Goal: Information Seeking & Learning: Learn about a topic

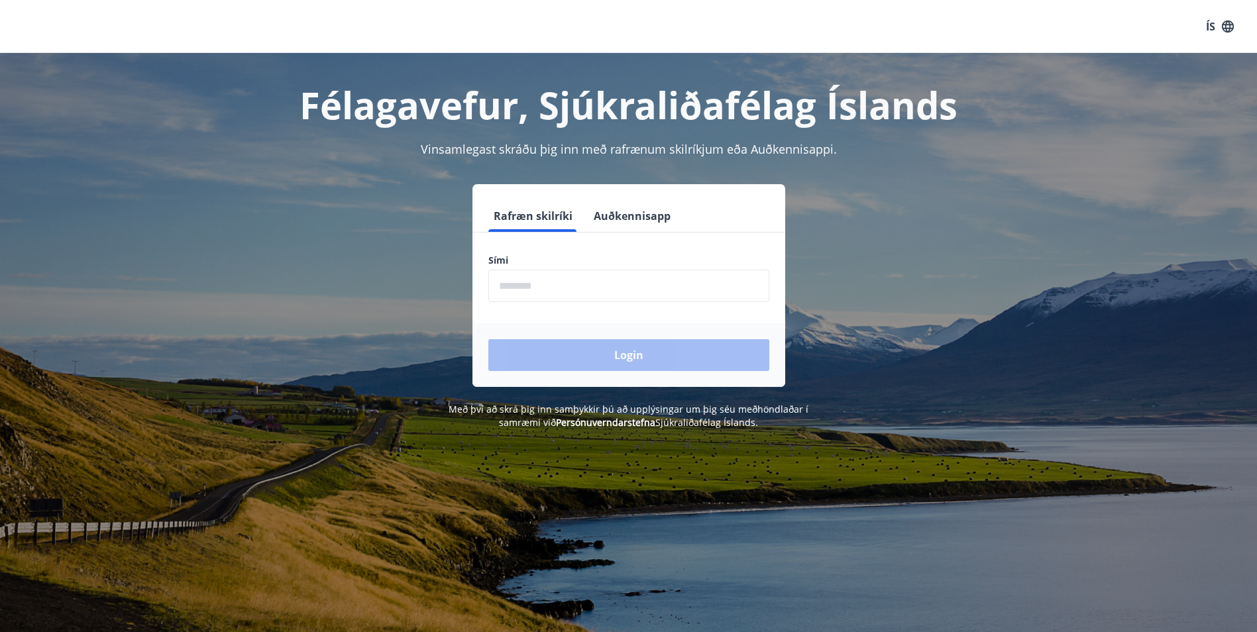
click at [580, 293] on input "phone" at bounding box center [628, 286] width 281 height 32
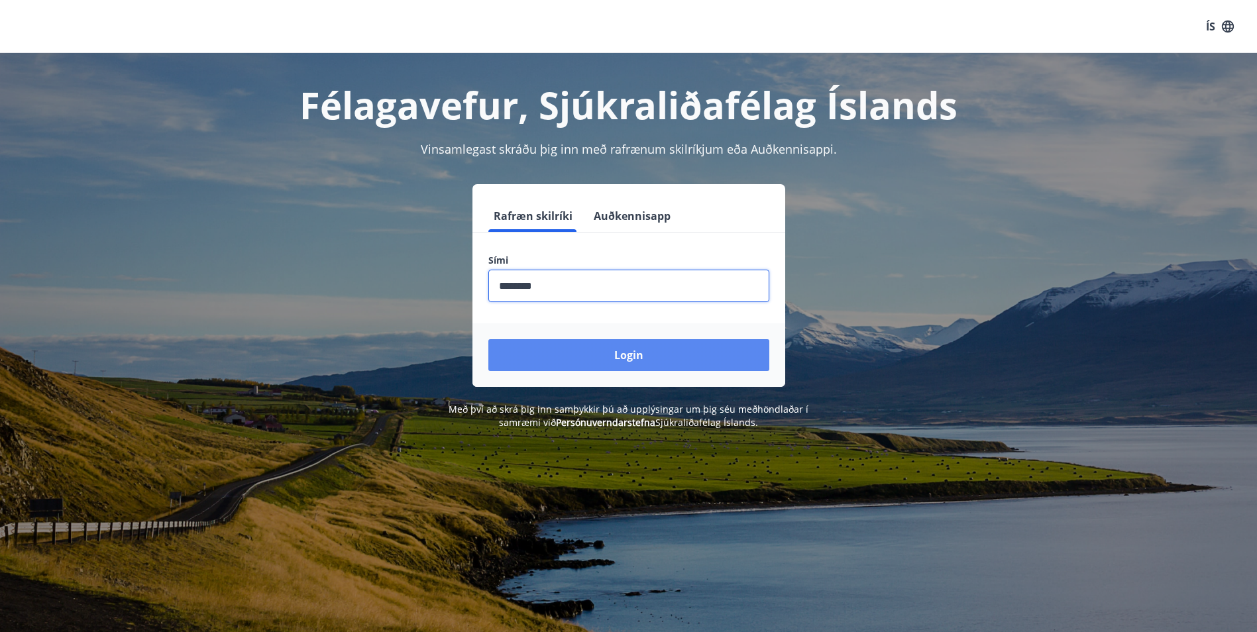
type input "********"
click at [605, 350] on button "Login" at bounding box center [628, 355] width 281 height 32
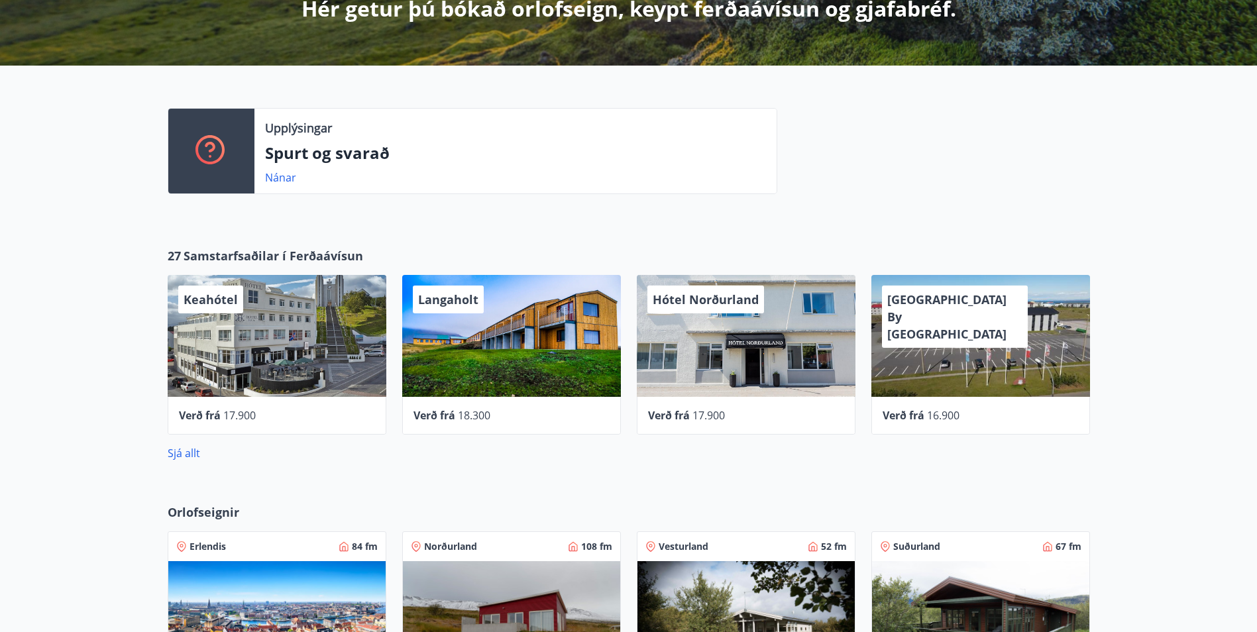
scroll to position [50, 0]
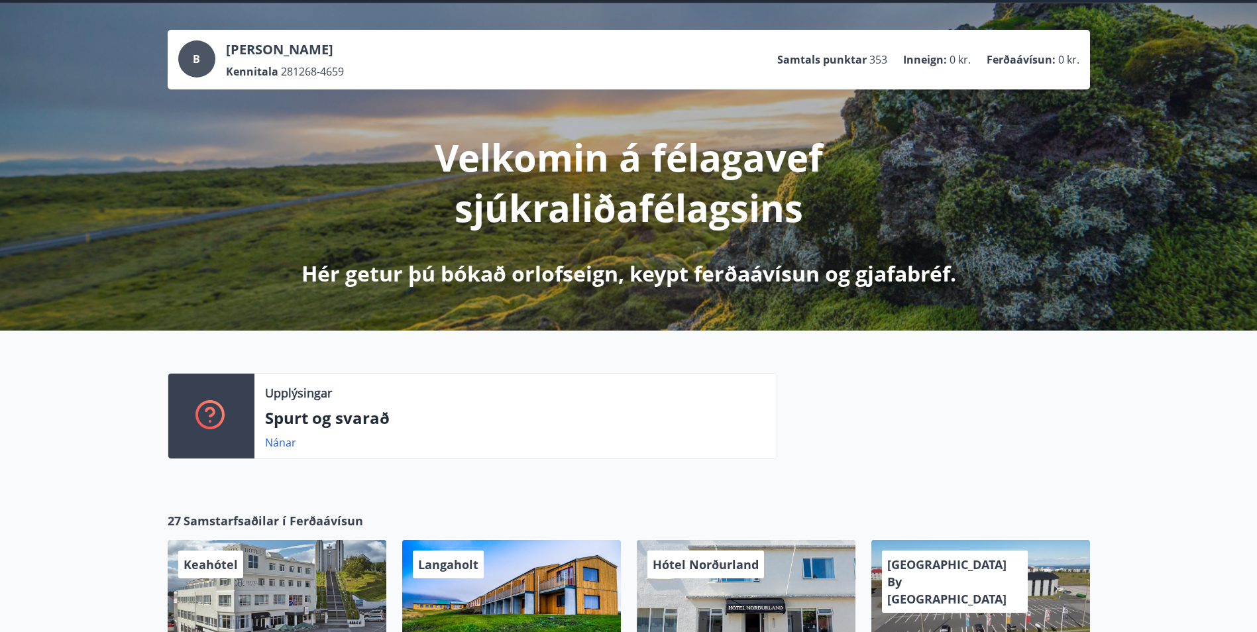
click at [517, 233] on div "Velkomin á félagavef sjúkraliðafélagsins Hér getur þú bókað orlofseign, keypt f…" at bounding box center [629, 188] width 742 height 199
click at [517, 275] on p "Hér getur þú bókað orlofseign, keypt ferðaávísun og gjafabréf." at bounding box center [628, 273] width 655 height 29
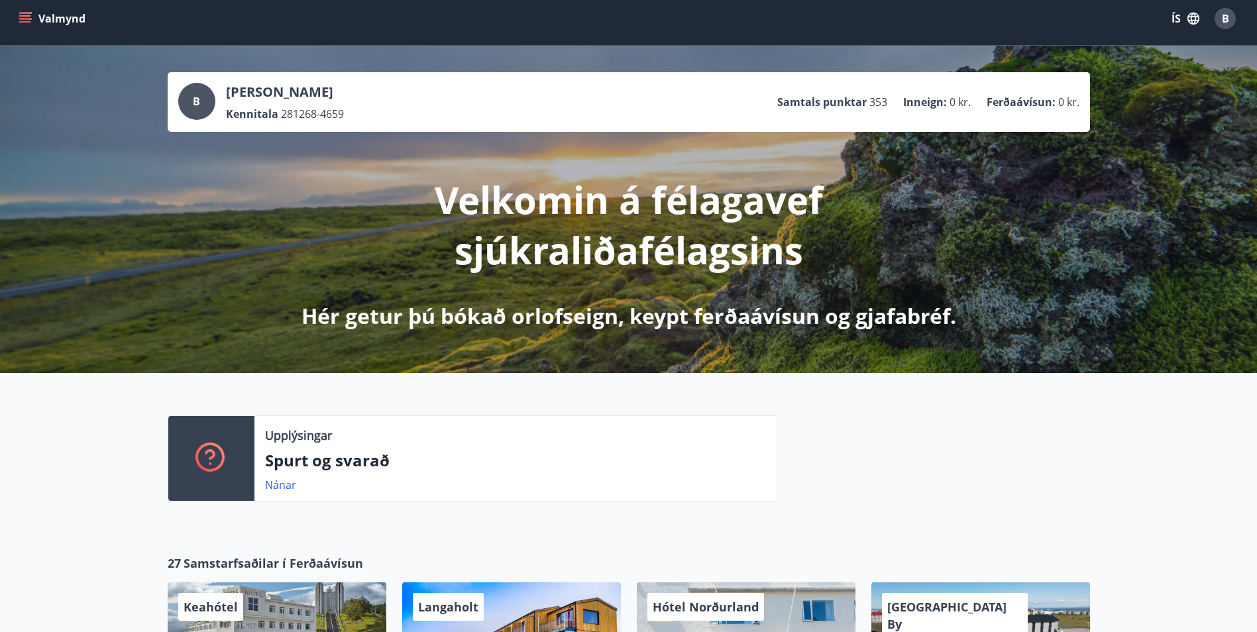
scroll to position [0, 0]
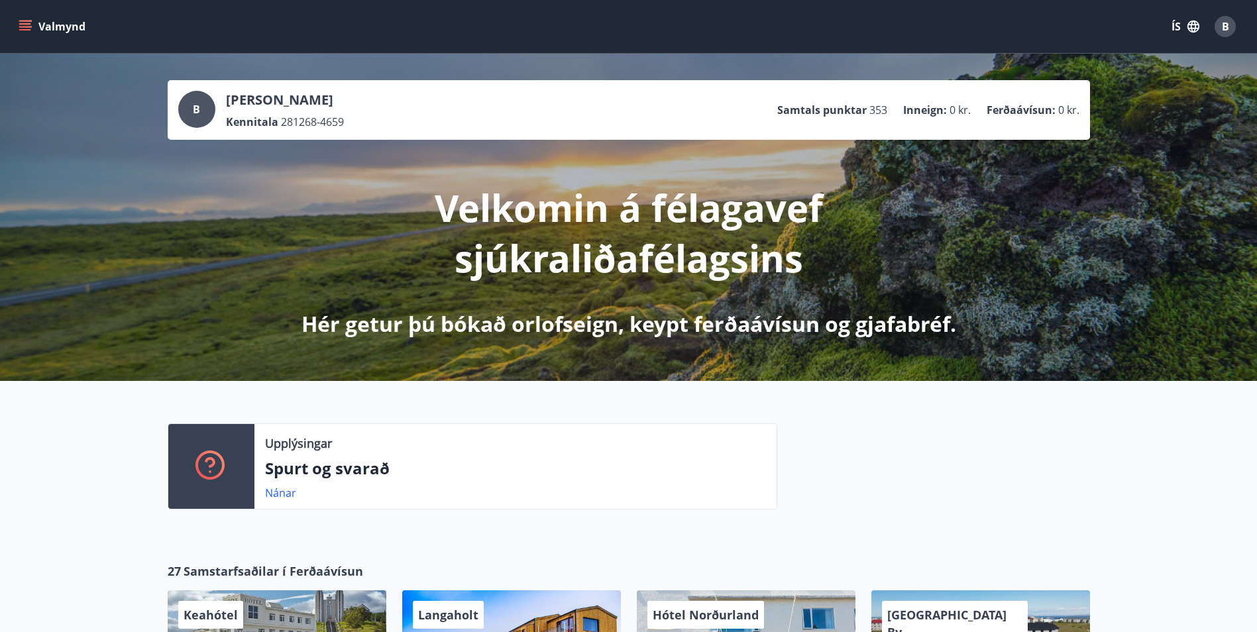
click at [409, 471] on p "Spurt og svarað" at bounding box center [515, 468] width 501 height 23
click at [345, 496] on div "Nánar" at bounding box center [515, 493] width 501 height 16
click at [376, 466] on p "Spurt og svarað" at bounding box center [515, 468] width 501 height 23
click at [273, 496] on link "Nánar" at bounding box center [280, 493] width 31 height 15
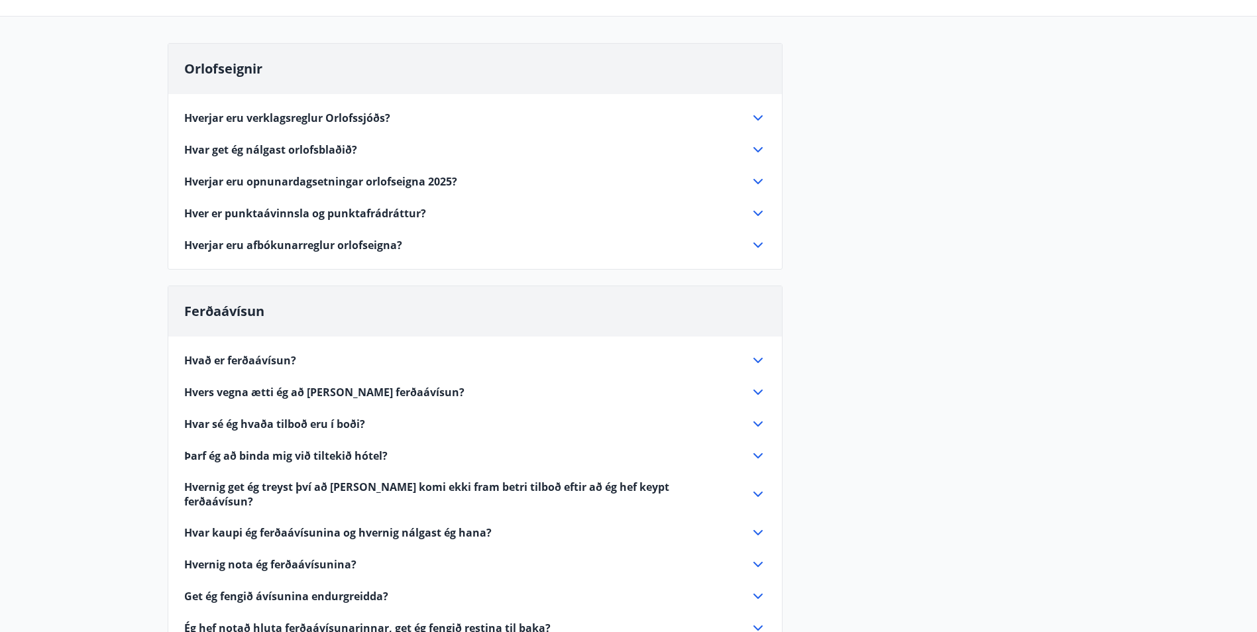
scroll to position [133, 0]
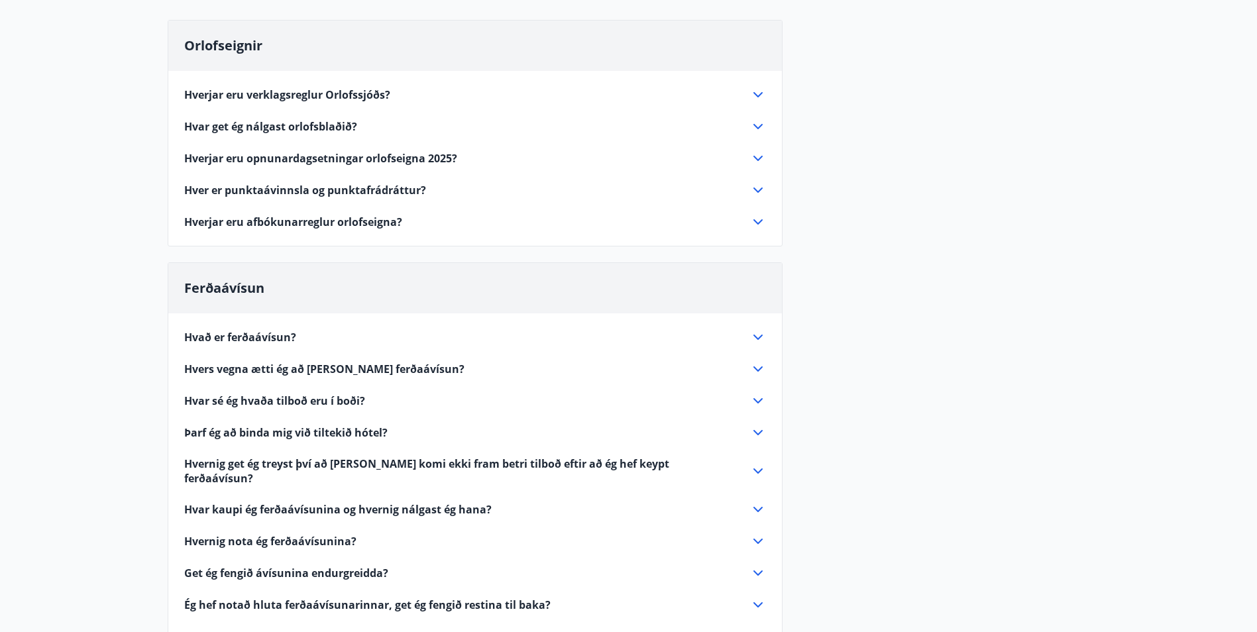
click at [756, 533] on icon at bounding box center [758, 541] width 16 height 16
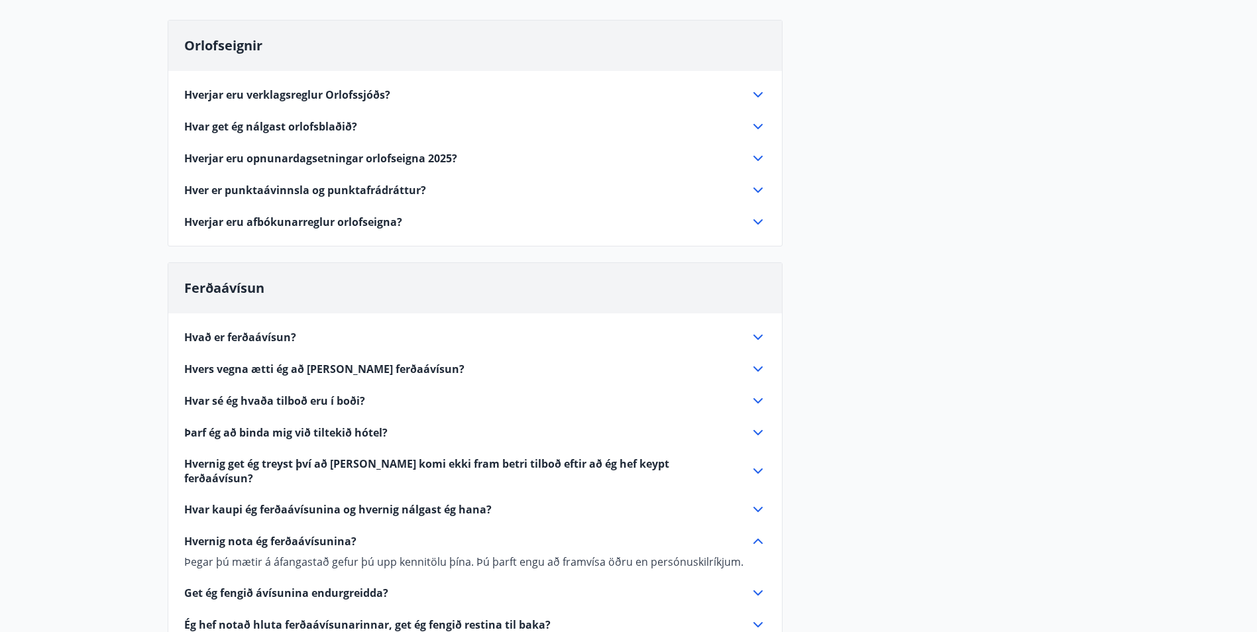
click at [756, 533] on icon at bounding box center [758, 541] width 16 height 16
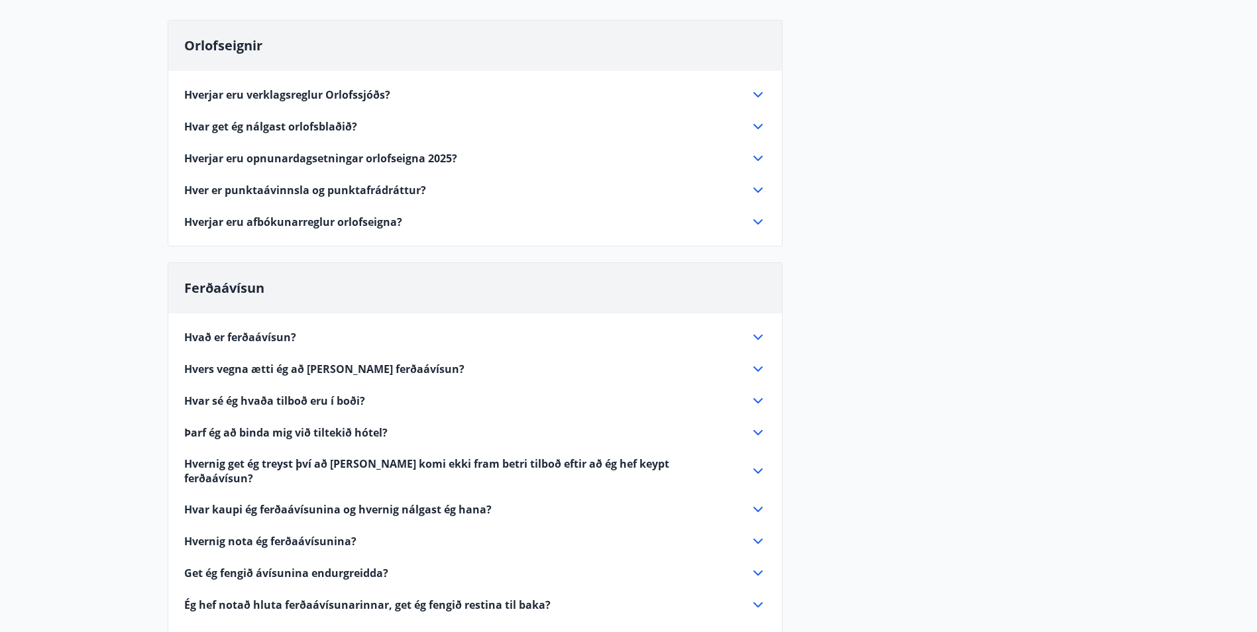
click at [761, 502] on icon at bounding box center [758, 510] width 16 height 16
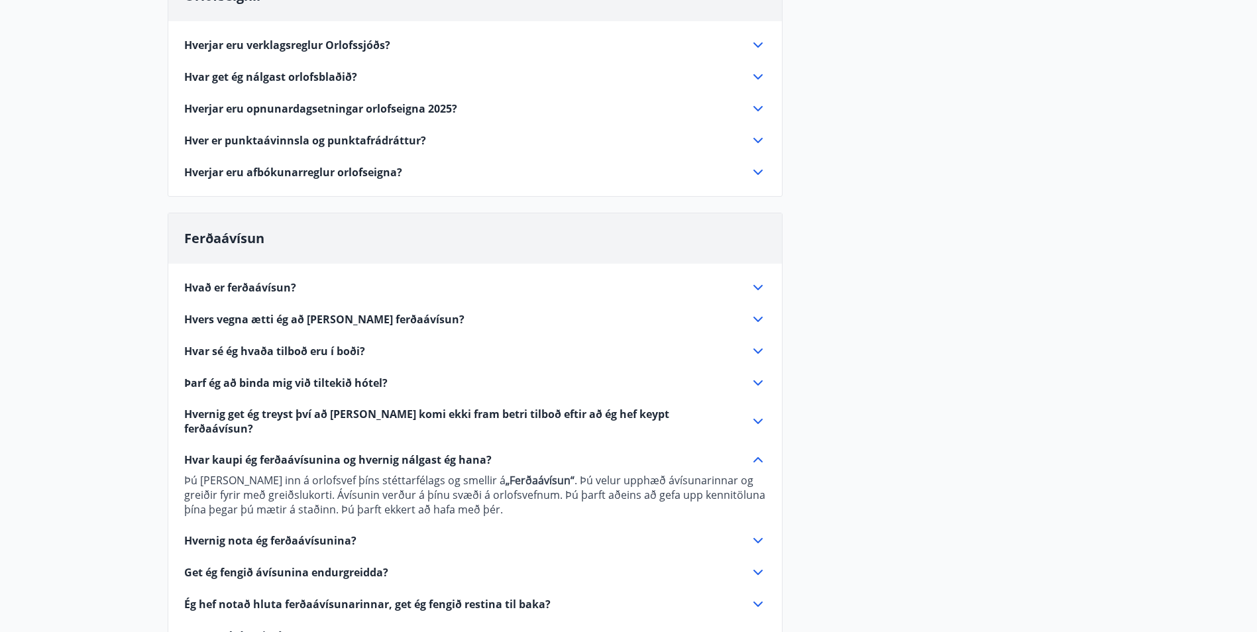
scroll to position [199, 0]
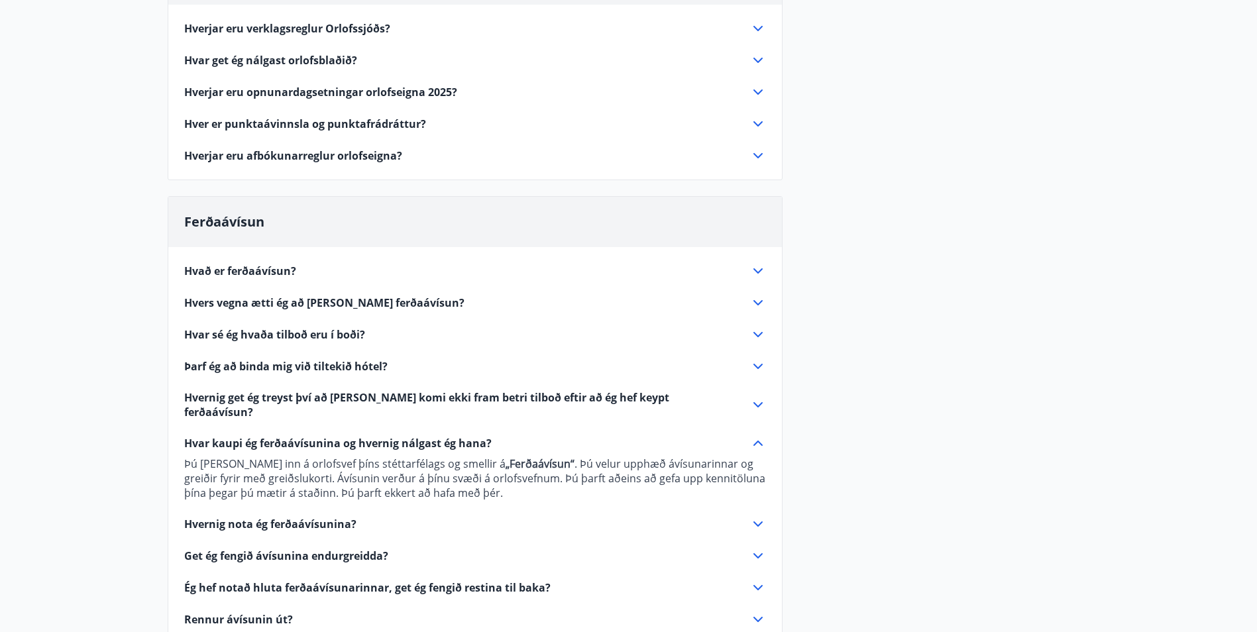
click at [506, 457] on strong "„Ferðaávísun“" at bounding box center [540, 464] width 69 height 15
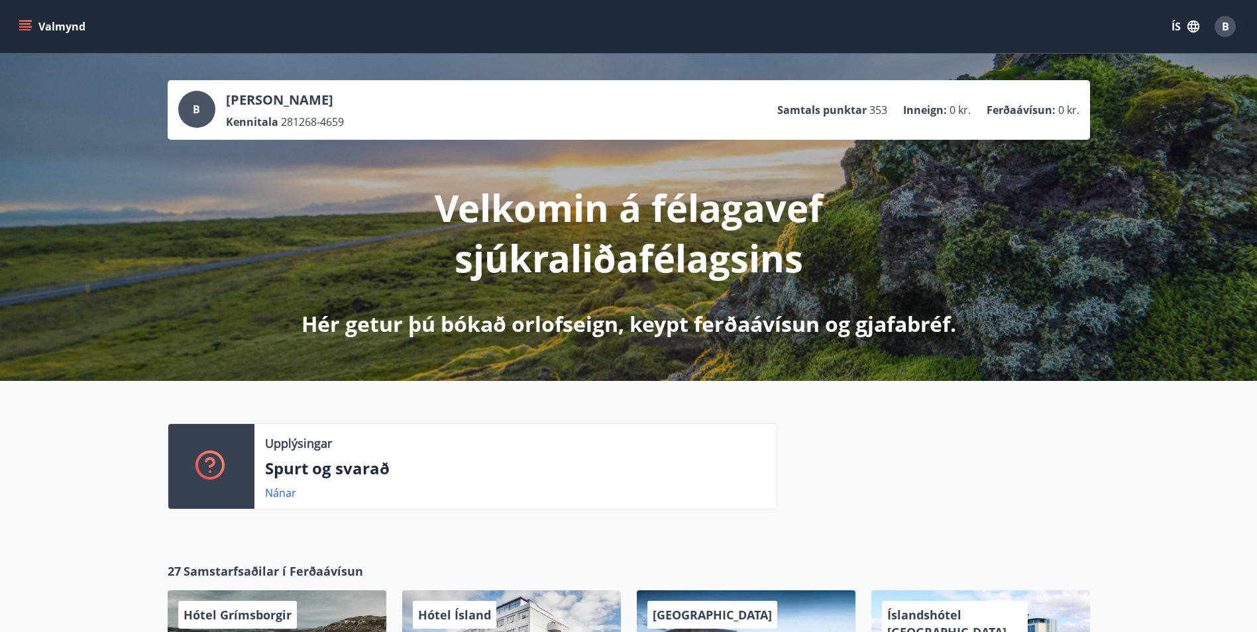
click at [548, 252] on p "Velkomin á félagavef sjúkraliðafélagsins" at bounding box center [629, 232] width 700 height 101
click at [1038, 113] on p "Ferðaávísun :" at bounding box center [1021, 110] width 69 height 15
drag, startPoint x: 1038, startPoint y: 113, endPoint x: 1030, endPoint y: 109, distance: 9.2
click at [1030, 109] on p "Ferðaávísun :" at bounding box center [1021, 110] width 69 height 15
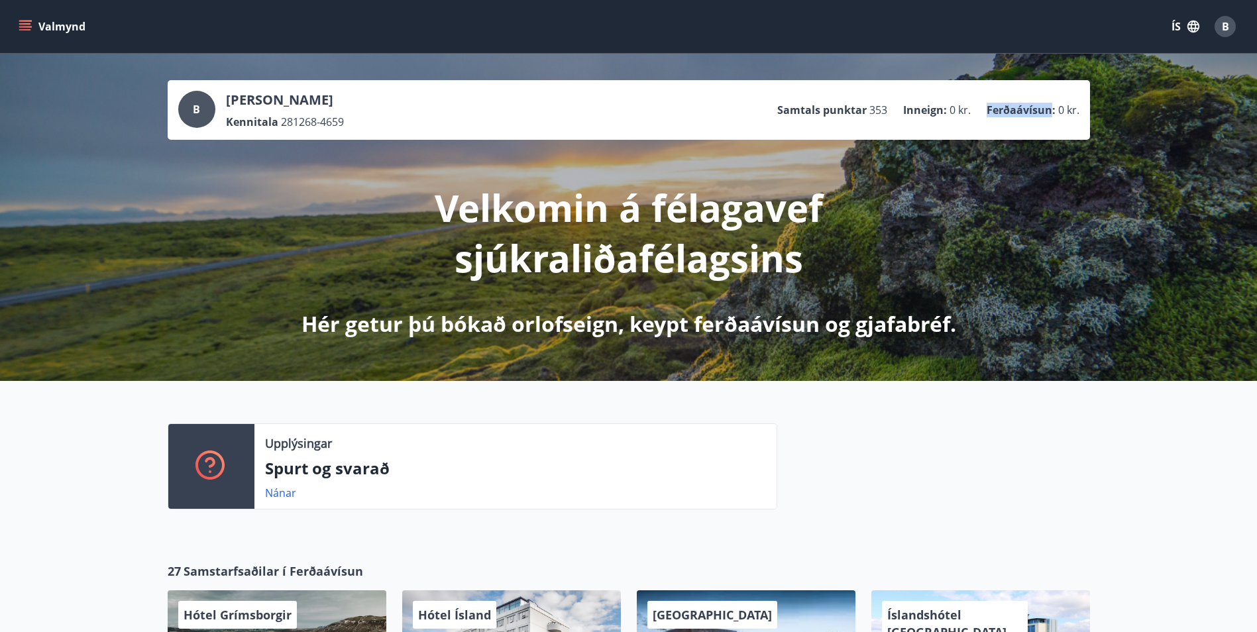
click at [1030, 108] on p "Ferðaávísun :" at bounding box center [1021, 110] width 69 height 15
drag, startPoint x: 1030, startPoint y: 108, endPoint x: 1073, endPoint y: 111, distance: 43.2
click at [1073, 111] on span "0 kr." at bounding box center [1068, 110] width 21 height 15
click at [1064, 107] on span "0 kr." at bounding box center [1068, 110] width 21 height 15
click at [1062, 117] on span "0 kr." at bounding box center [1068, 110] width 21 height 15
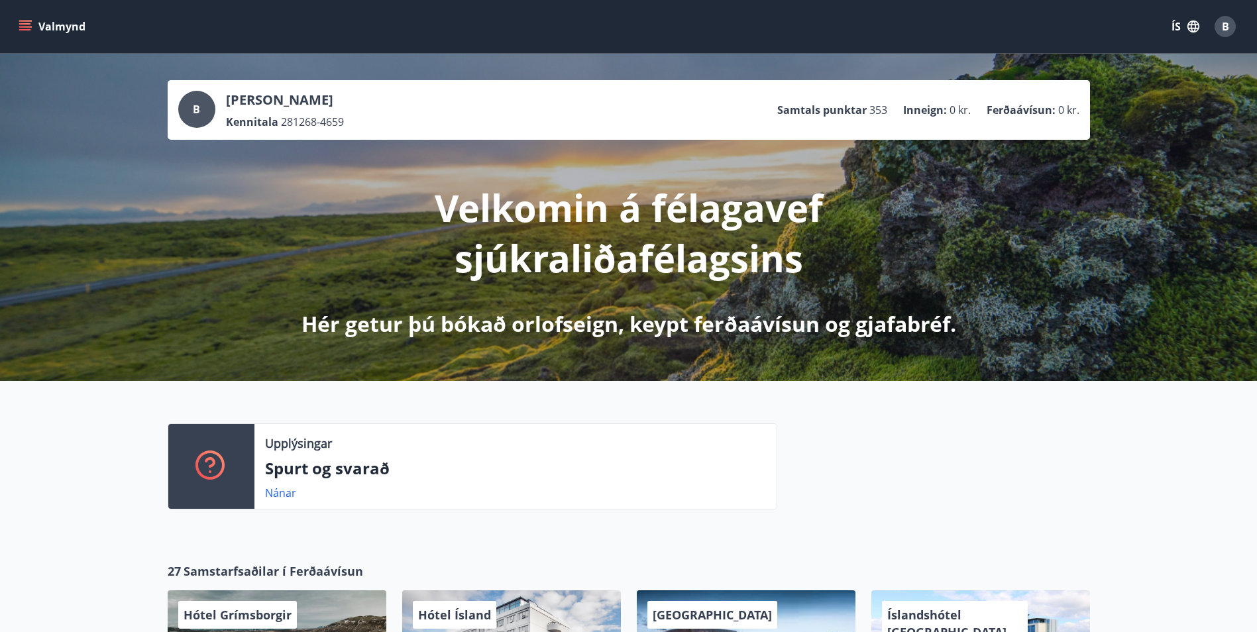
click at [1038, 112] on p "Ferðaávísun :" at bounding box center [1021, 110] width 69 height 15
click at [1038, 109] on p "Ferðaávísun :" at bounding box center [1021, 110] width 69 height 15
click at [1048, 110] on p "Ferðaávísun :" at bounding box center [1021, 110] width 69 height 15
click at [369, 465] on p "Spurt og svarað" at bounding box center [515, 468] width 501 height 23
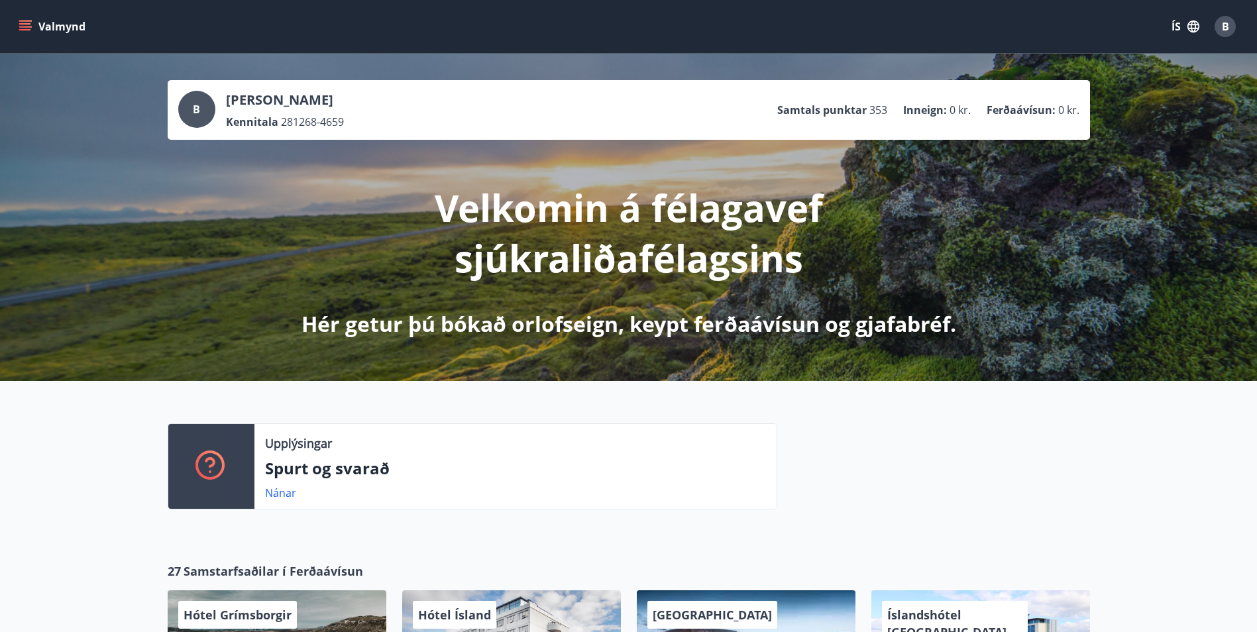
click at [542, 113] on div "B Bjarni Geir Ársælsson Kennitala 281268-4659 Samtals punktar 353 Inneign : 0 k…" at bounding box center [628, 110] width 901 height 38
click at [541, 113] on div "B Bjarni Geir Ársælsson Kennitala 281268-4659 Samtals punktar 353 Inneign : 0 k…" at bounding box center [628, 110] width 901 height 38
click at [540, 113] on div "B Bjarni Geir Ársælsson Kennitala 281268-4659 Samtals punktar 353 Inneign : 0 k…" at bounding box center [628, 110] width 901 height 38
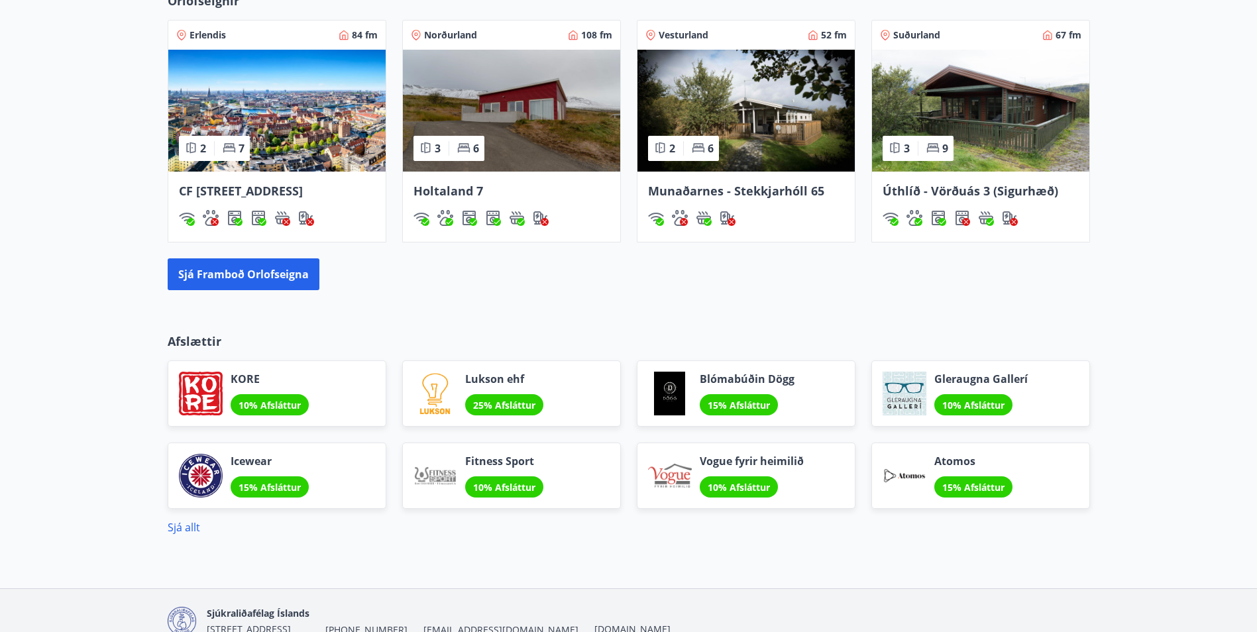
scroll to position [861, 0]
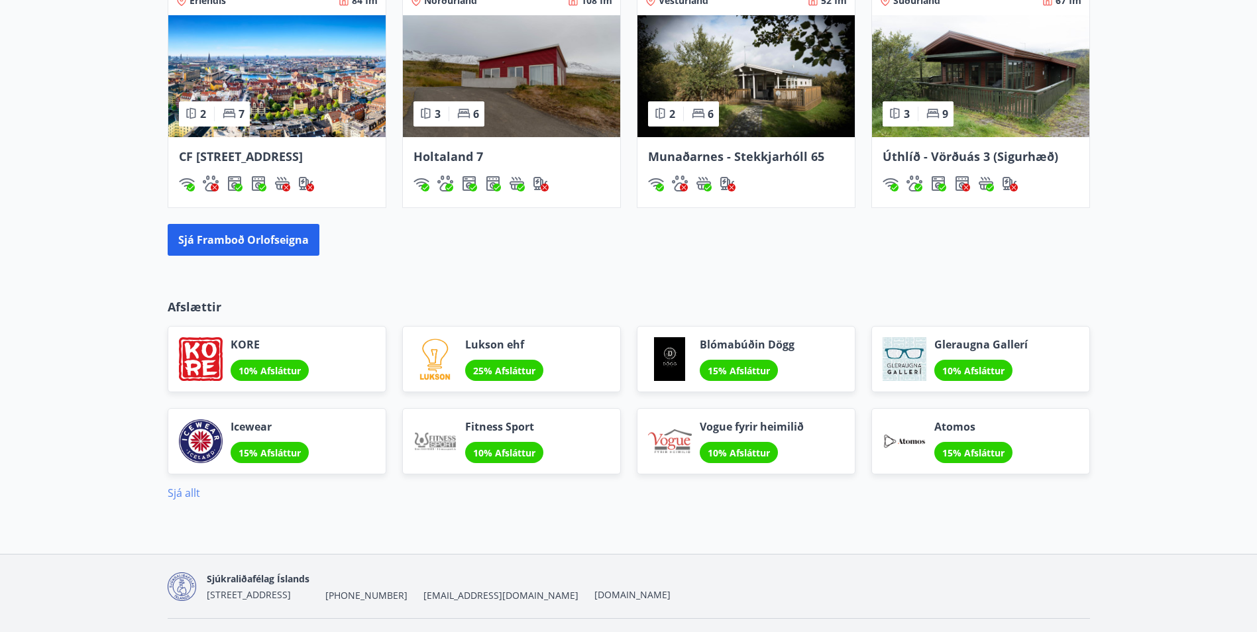
click at [180, 500] on link "Sjá allt" at bounding box center [184, 493] width 32 height 15
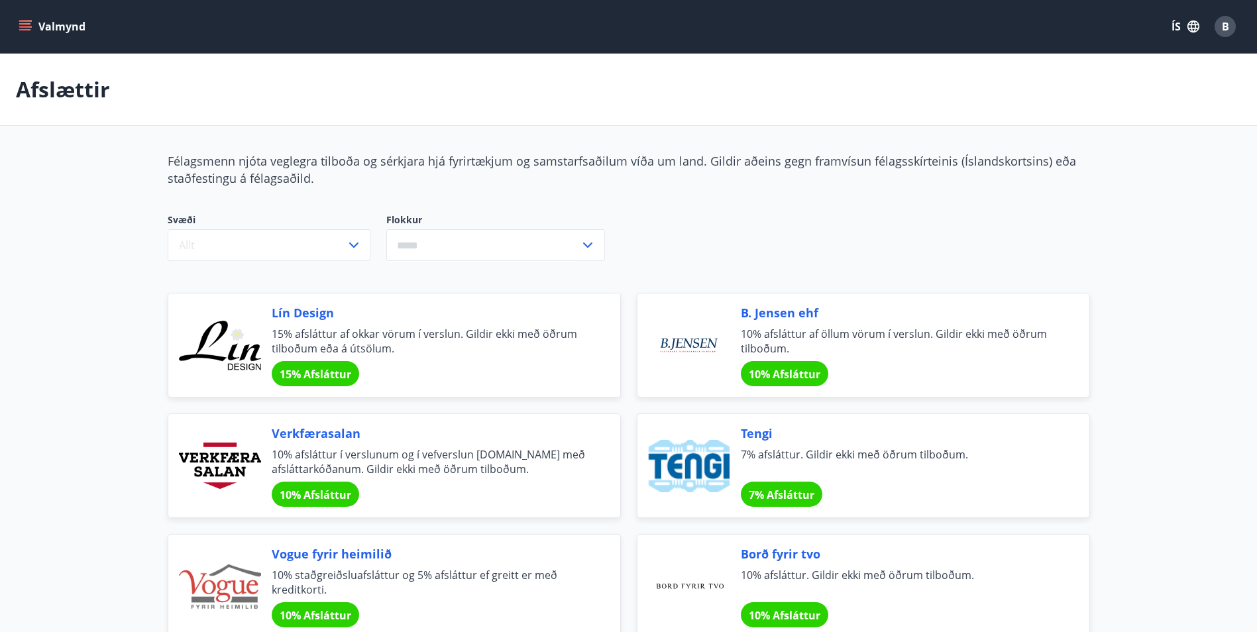
click at [592, 250] on icon at bounding box center [588, 245] width 16 height 16
click at [362, 239] on button "Allt" at bounding box center [269, 245] width 203 height 32
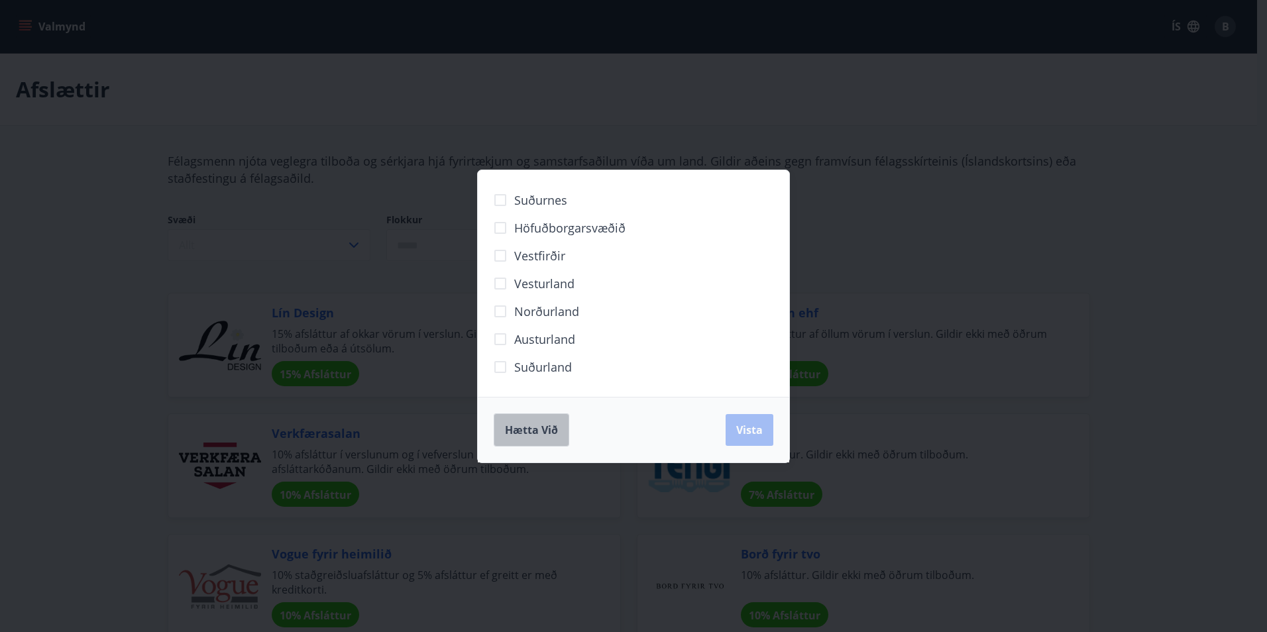
click at [541, 423] on span "Hætta við" at bounding box center [531, 430] width 53 height 15
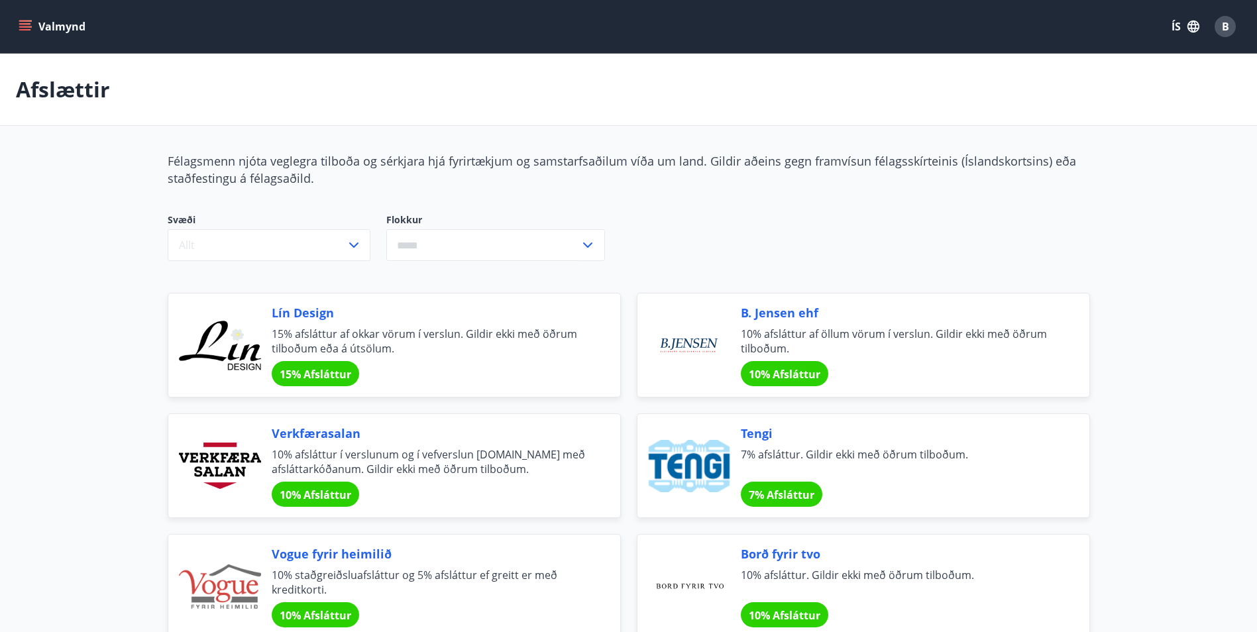
click at [584, 251] on icon at bounding box center [588, 245] width 16 height 16
click at [423, 269] on li "Afþreying" at bounding box center [495, 273] width 217 height 24
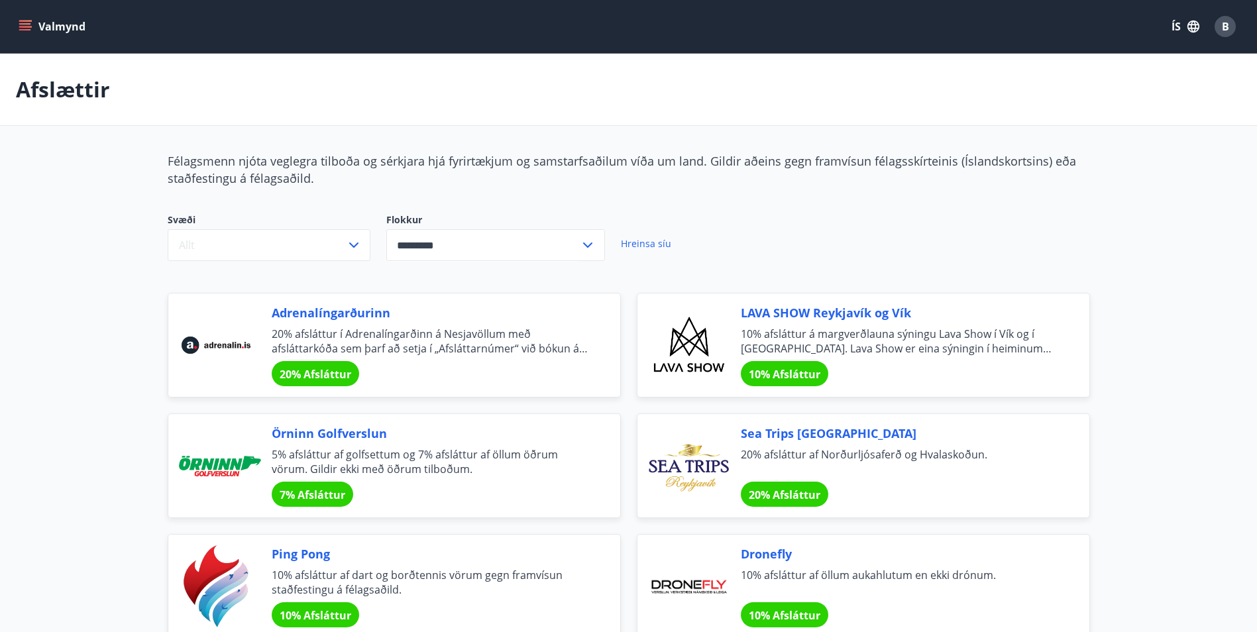
type input "*********"
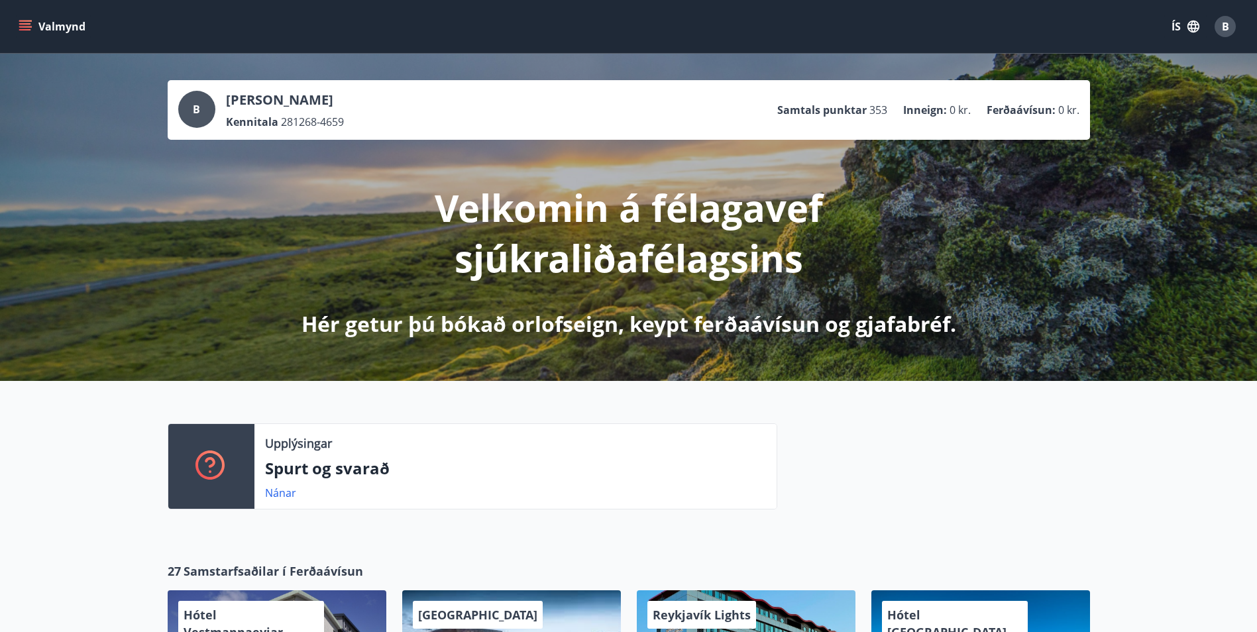
click at [1044, 113] on p "Ferðaávísun :" at bounding box center [1021, 110] width 69 height 15
click at [576, 210] on p "Velkomin á félagavef sjúkraliðafélagsins" at bounding box center [629, 232] width 700 height 101
click at [575, 209] on p "Velkomin á félagavef sjúkraliðafélagsins" at bounding box center [629, 232] width 700 height 101
